Goal: Navigation & Orientation: Understand site structure

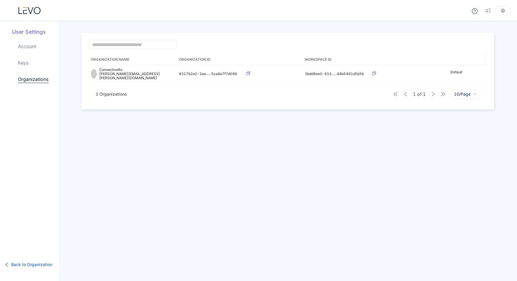
click at [31, 9] on icon at bounding box center [29, 10] width 22 height 7
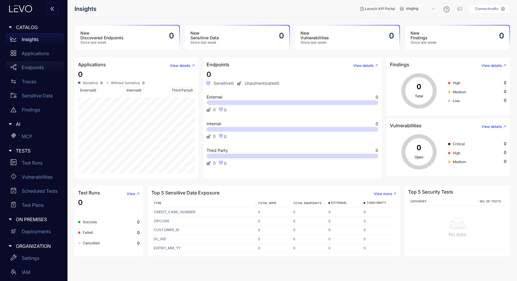
click at [26, 69] on p "Endpoints" at bounding box center [33, 67] width 22 height 5
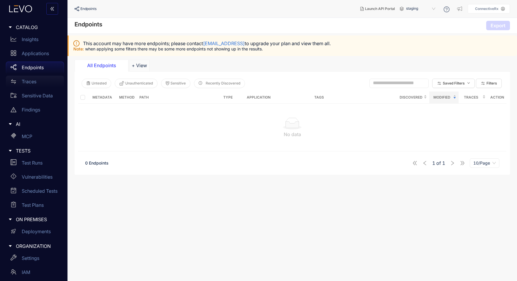
click at [27, 76] on div "Traces" at bounding box center [35, 82] width 58 height 12
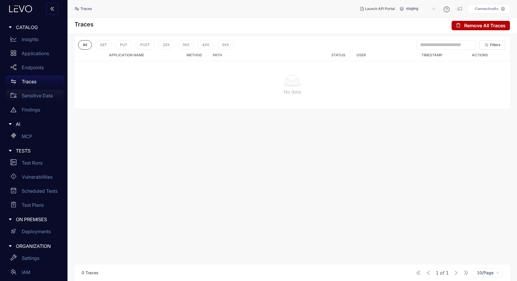
click at [28, 103] on link "Sensitive Data" at bounding box center [35, 97] width 58 height 14
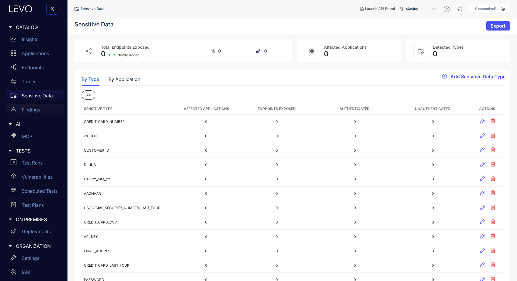
click at [28, 117] on link "Findings" at bounding box center [35, 111] width 58 height 14
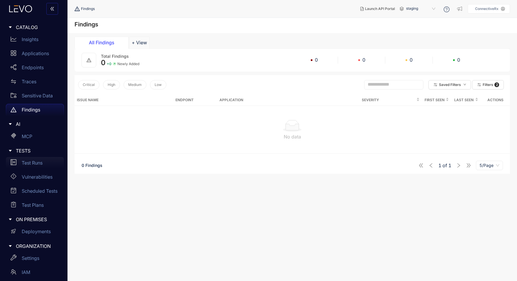
click at [34, 163] on p "Test Runs" at bounding box center [32, 162] width 21 height 5
